Goal: Transaction & Acquisition: Book appointment/travel/reservation

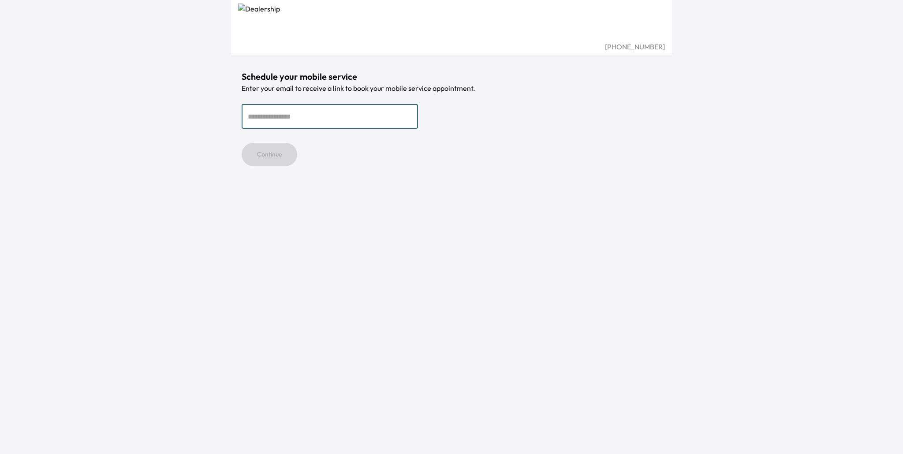
click at [294, 115] on input "email" at bounding box center [330, 116] width 176 height 25
type input "**********"
click at [267, 162] on button "Continue" at bounding box center [270, 154] width 56 height 23
